Goal: Use online tool/utility: Use online tool/utility

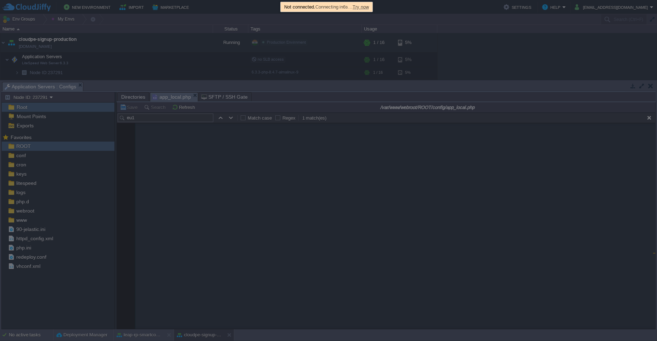
scroll to position [683, 0]
click at [368, 5] on span "Try now" at bounding box center [361, 6] width 16 height 5
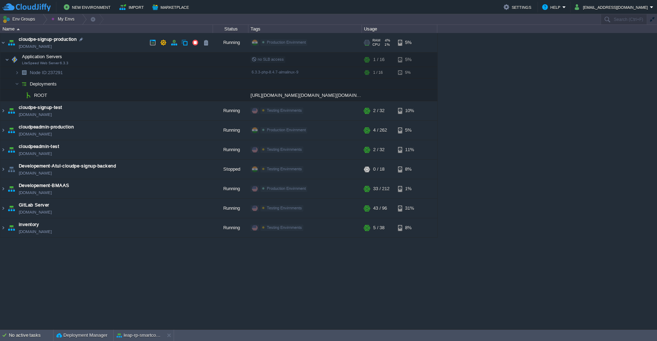
click at [123, 43] on td "cloudpe-signup-production [DOMAIN_NAME]" at bounding box center [106, 42] width 213 height 19
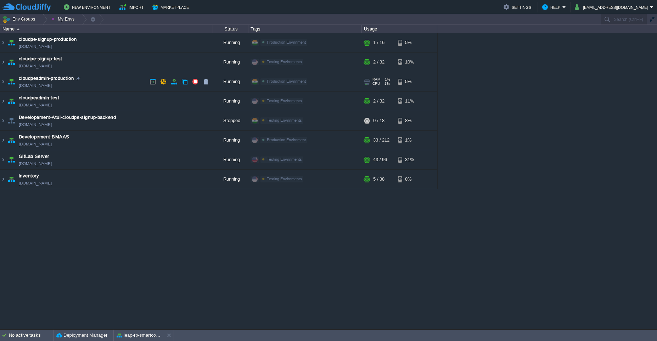
click at [98, 89] on td "cloudpeadmin-production [DOMAIN_NAME]" at bounding box center [106, 81] width 213 height 19
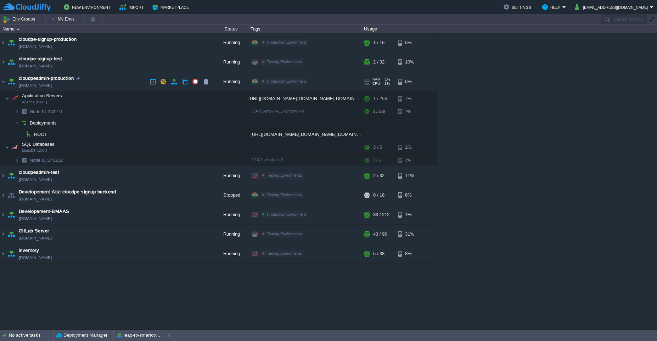
click at [98, 89] on td "cloudpeadmin-production [DOMAIN_NAME]" at bounding box center [106, 81] width 213 height 19
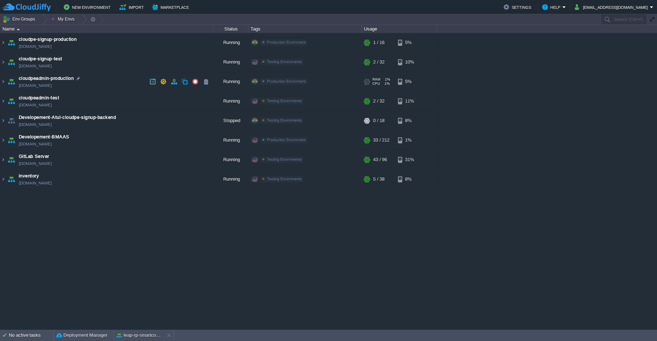
click at [127, 85] on td "cloudpeadmin-production [DOMAIN_NAME]" at bounding box center [106, 81] width 213 height 19
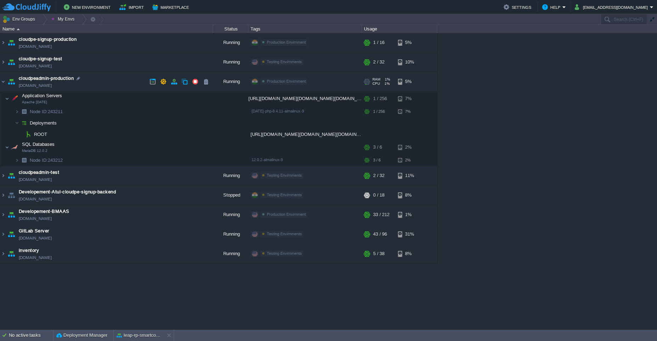
click at [108, 82] on td "cloudpeadmin-production [DOMAIN_NAME]" at bounding box center [106, 81] width 213 height 19
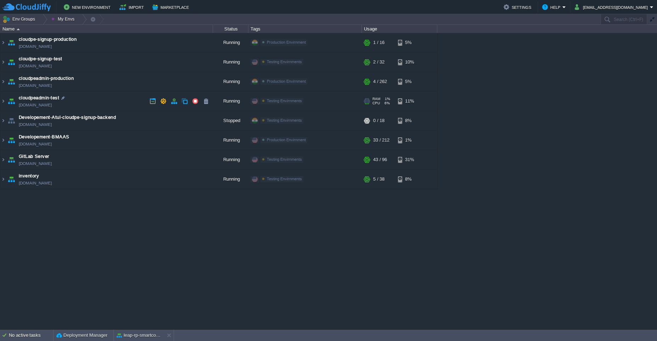
click at [92, 98] on td "cloudpeadmin-test [DOMAIN_NAME]" at bounding box center [106, 100] width 213 height 19
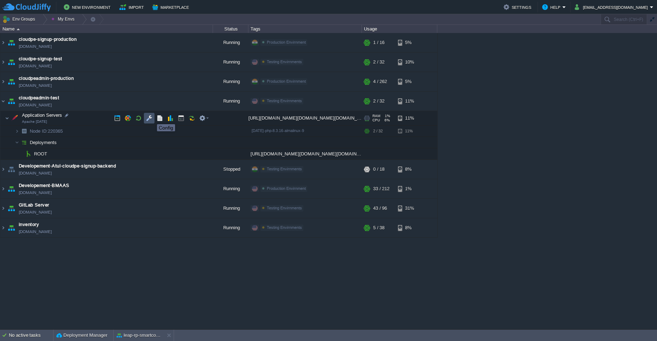
click at [151, 118] on button "button" at bounding box center [149, 118] width 6 height 6
click at [178, 121] on button "button" at bounding box center [181, 118] width 6 height 6
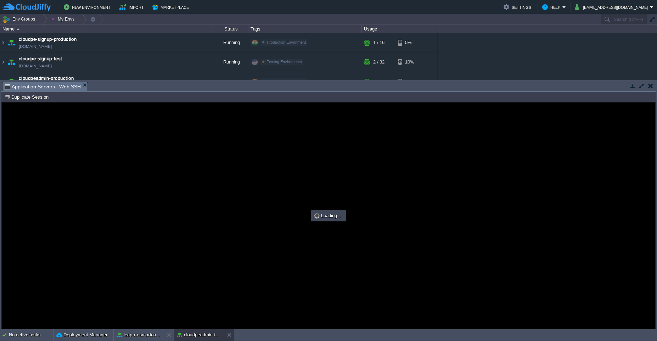
scroll to position [0, 0]
type input "#000000"
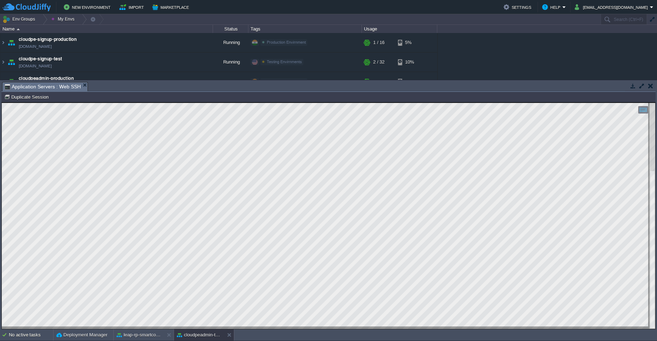
type textarea "#0 0 * * * /var/www/webroot/ROOT/bin/cake sync hbinvoices >> /var/www/webroot/R…"
